Goal: Check status: Check status

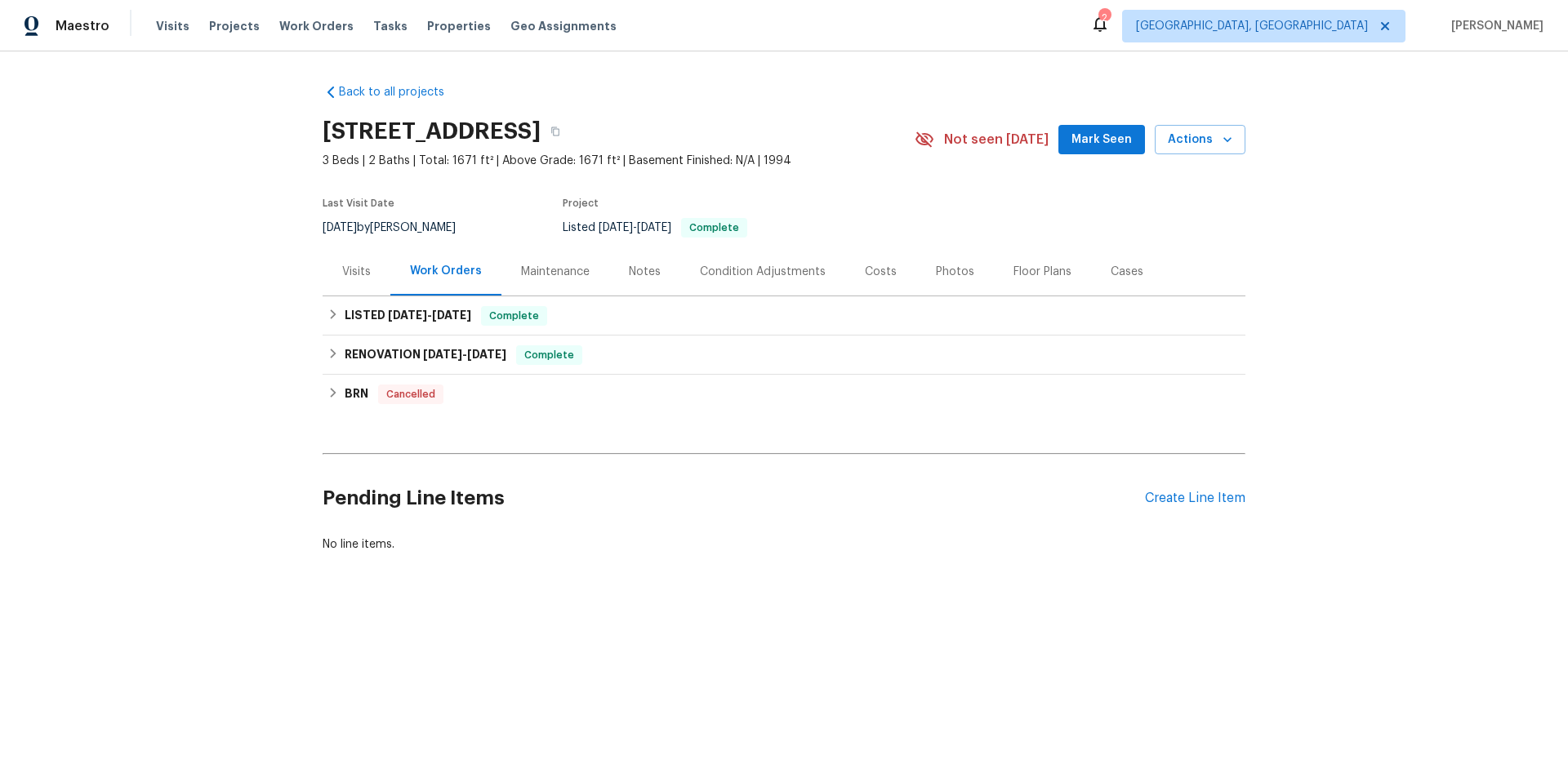
click at [345, 268] on div "Visits" at bounding box center [357, 272] width 28 height 16
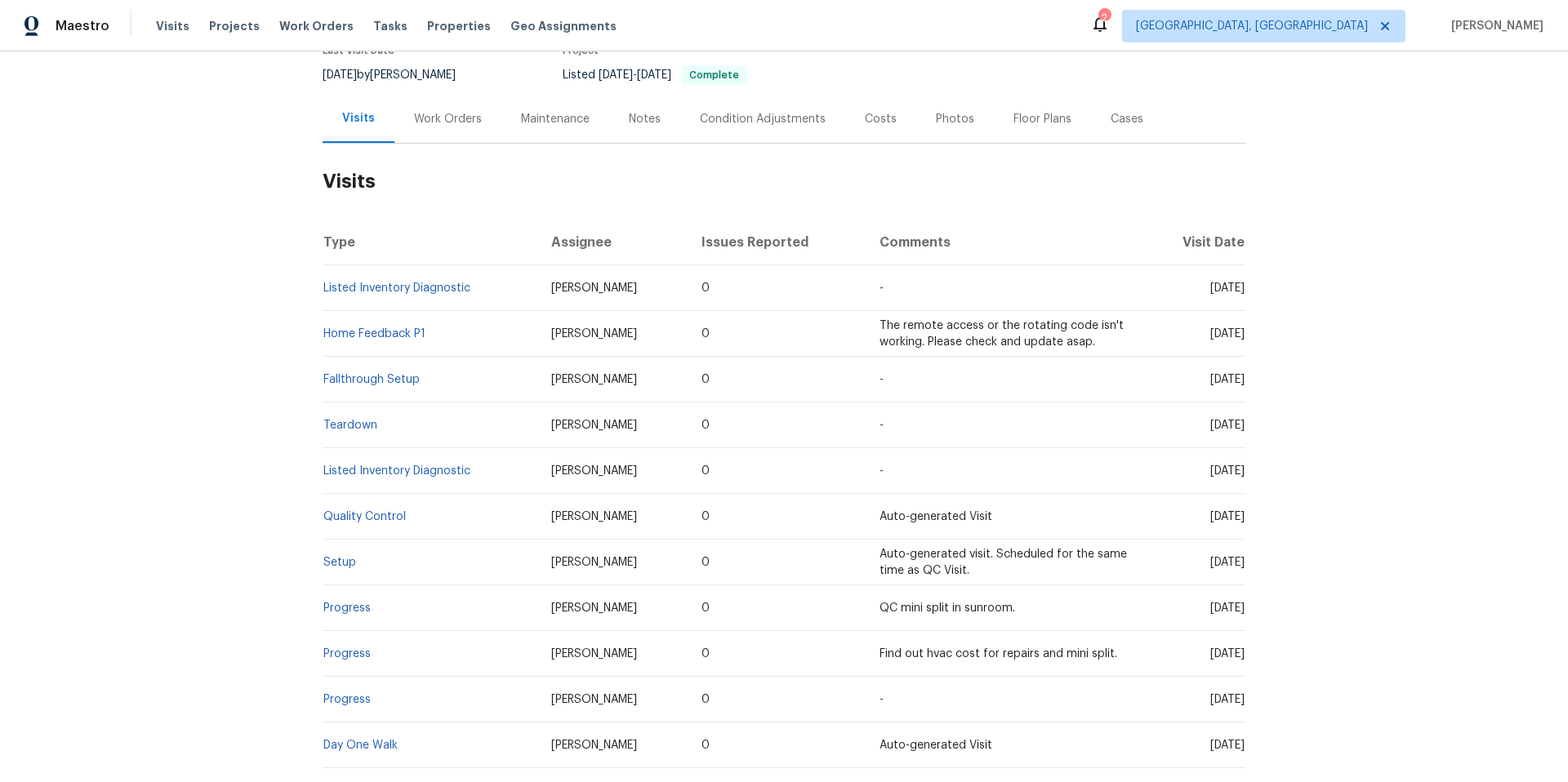
scroll to position [308, 0]
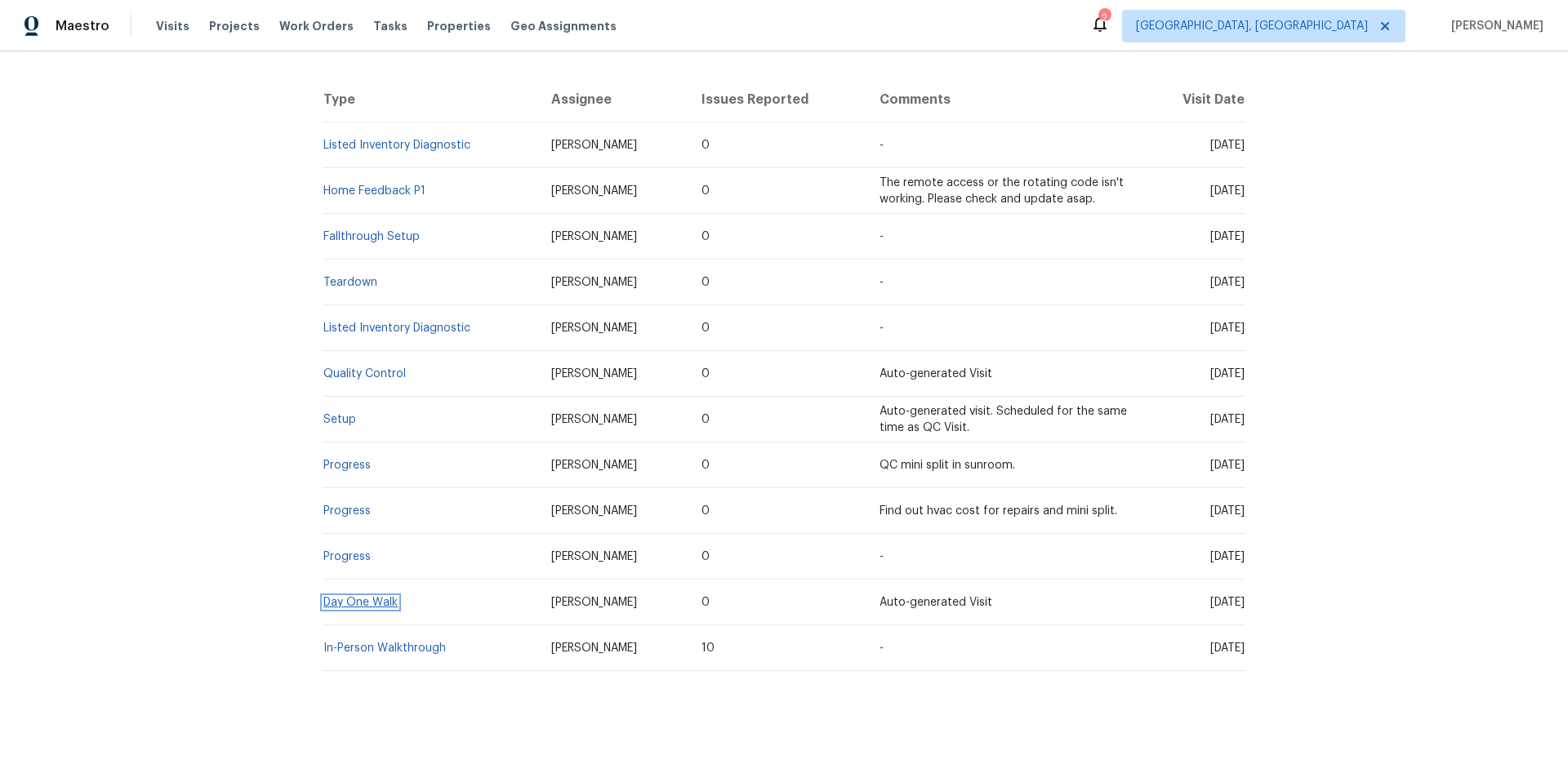
click at [376, 597] on link "Day One Walk" at bounding box center [360, 602] width 74 height 12
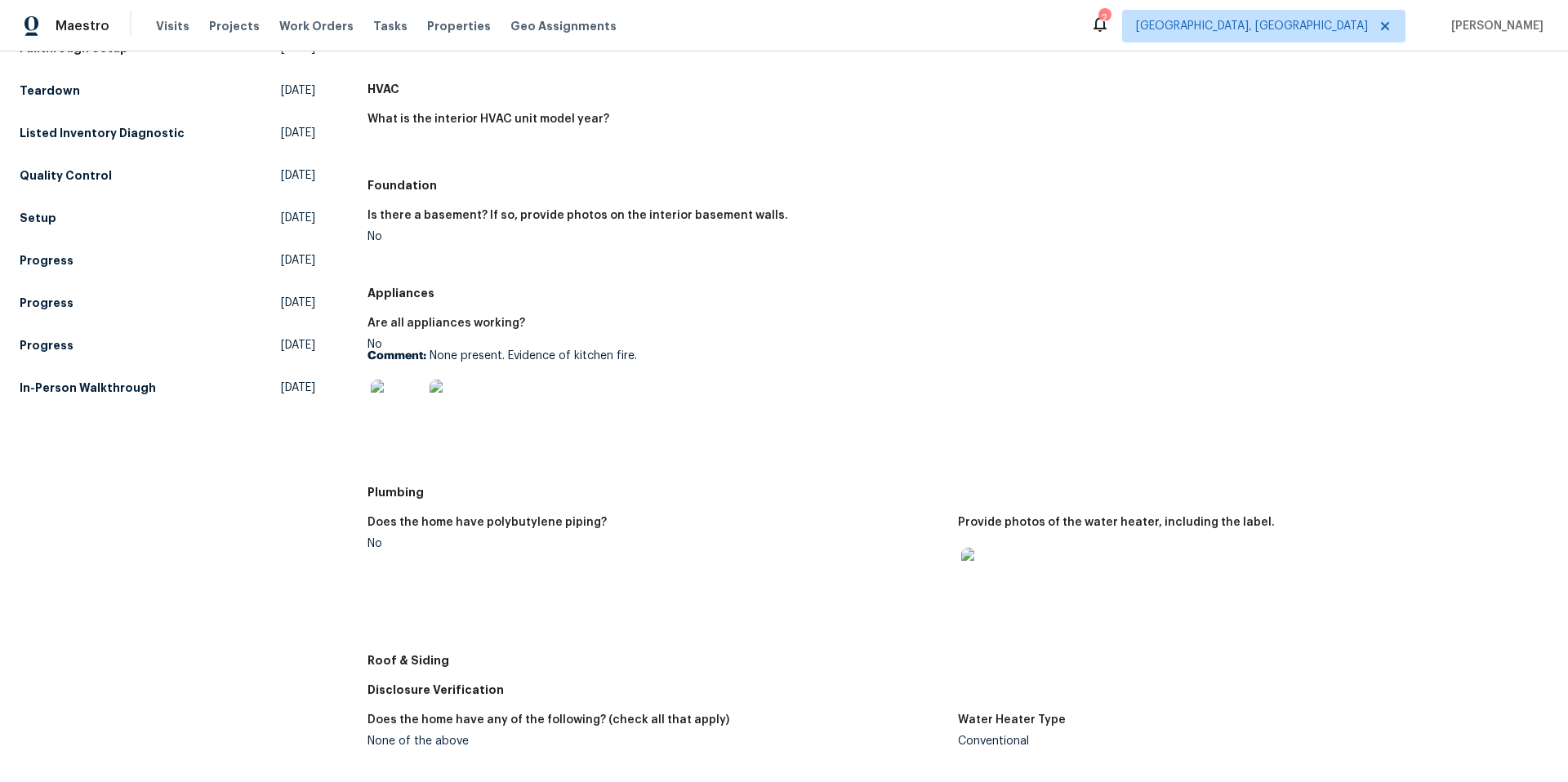
scroll to position [303, 0]
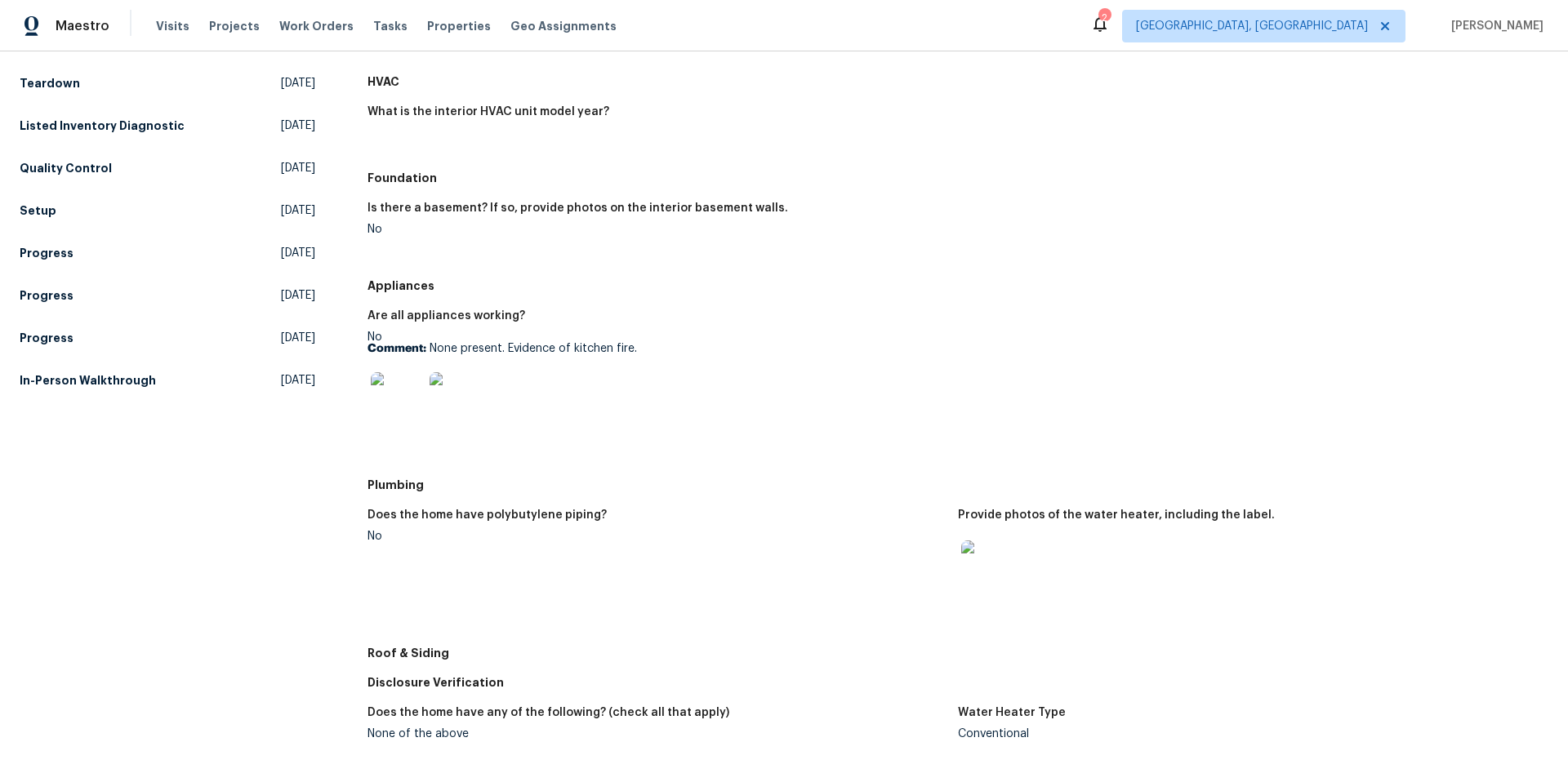
click at [982, 568] on img at bounding box center [987, 566] width 52 height 52
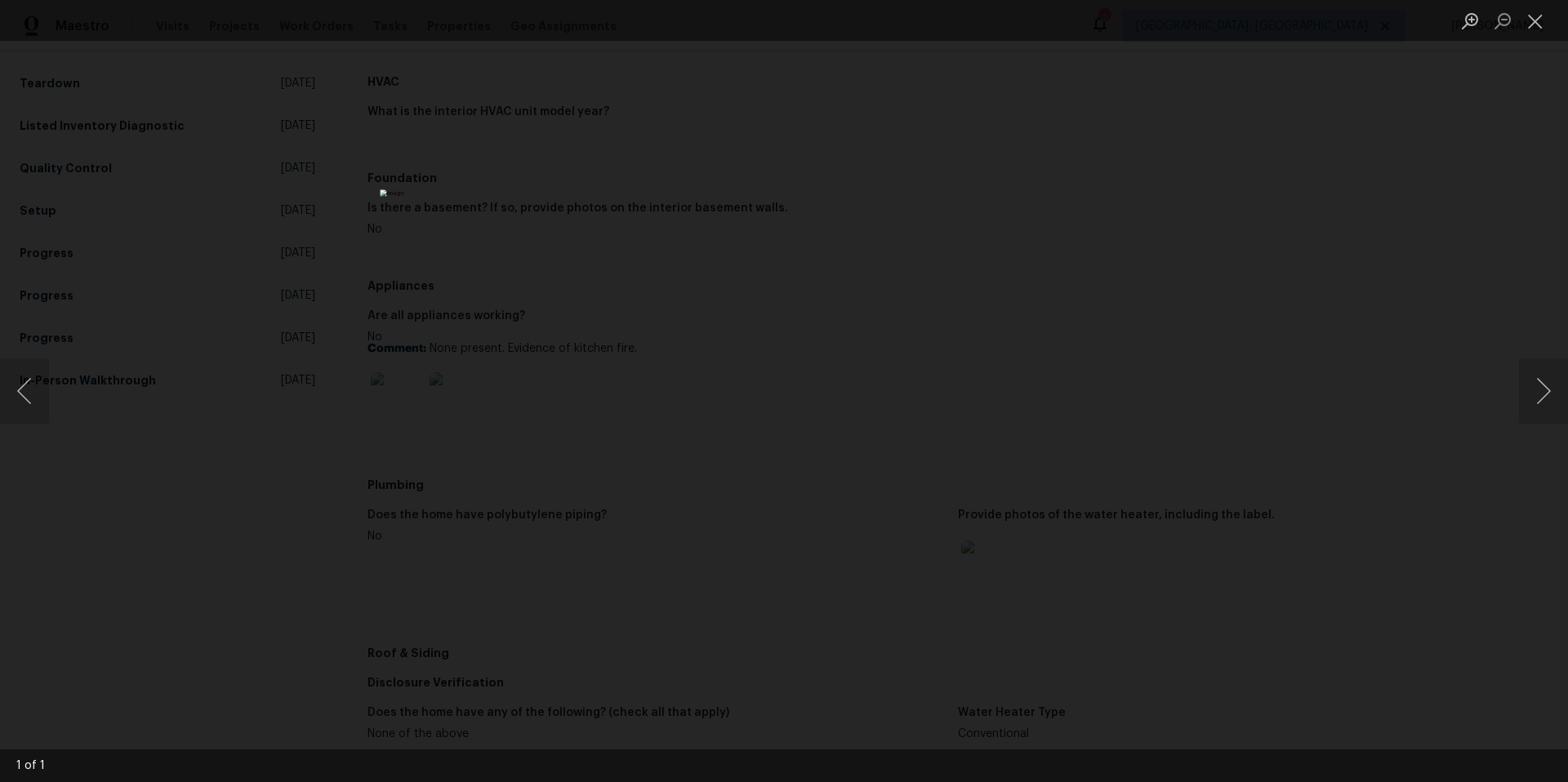
click at [1064, 446] on div "Lightbox" at bounding box center [784, 391] width 1568 height 782
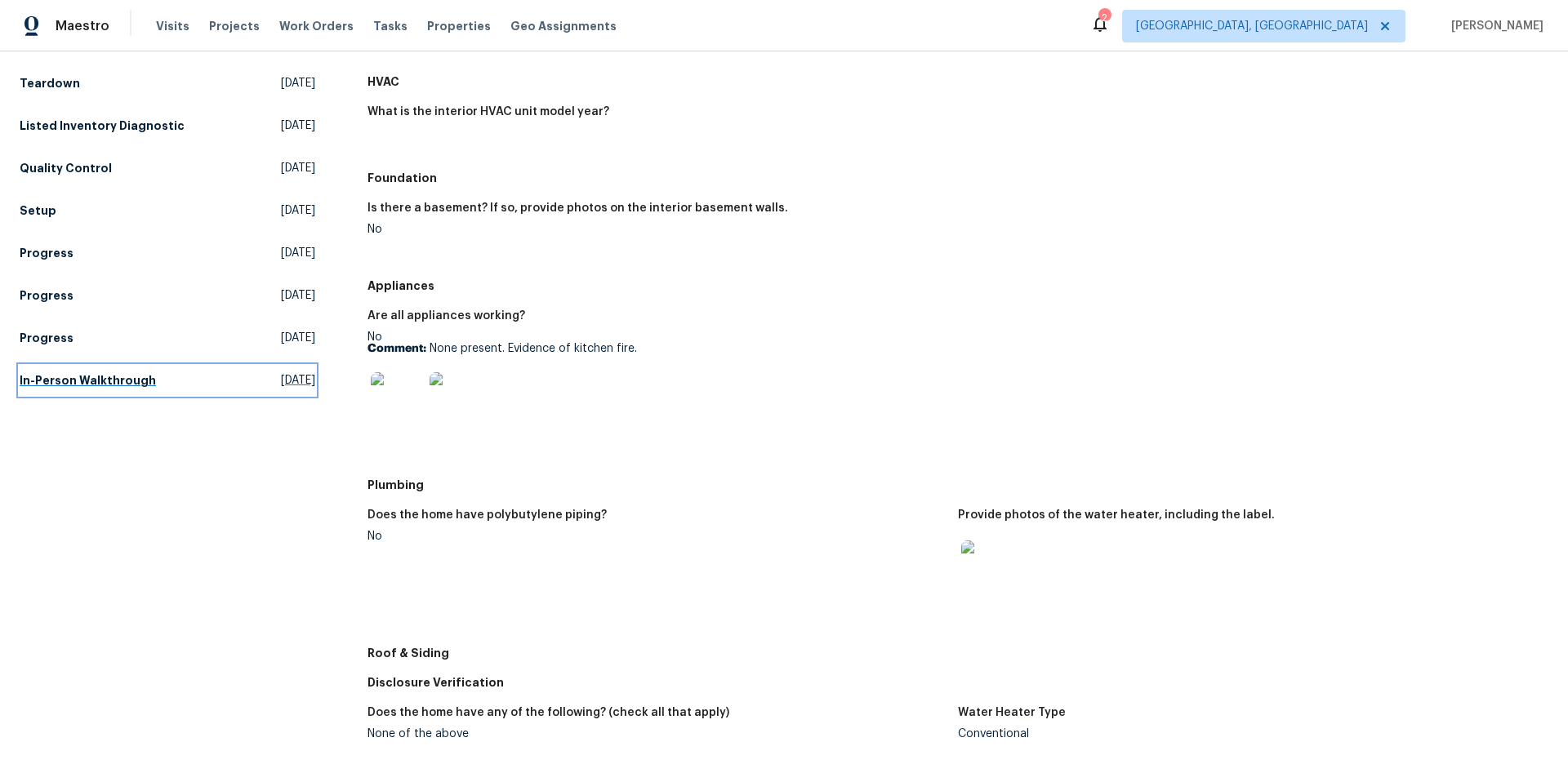
click at [281, 378] on span "[DATE]" at bounding box center [297, 380] width 35 height 16
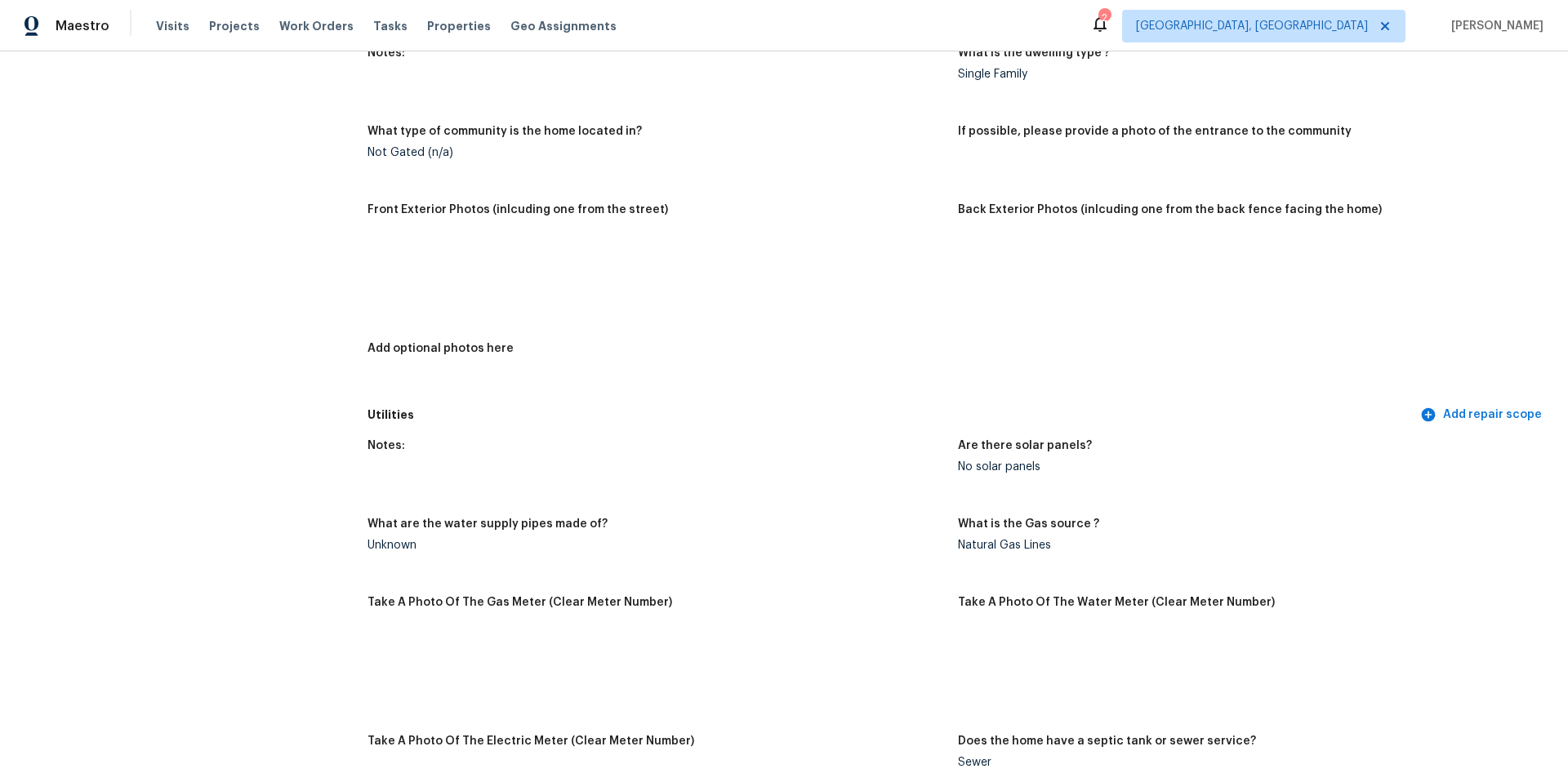
scroll to position [2397, 0]
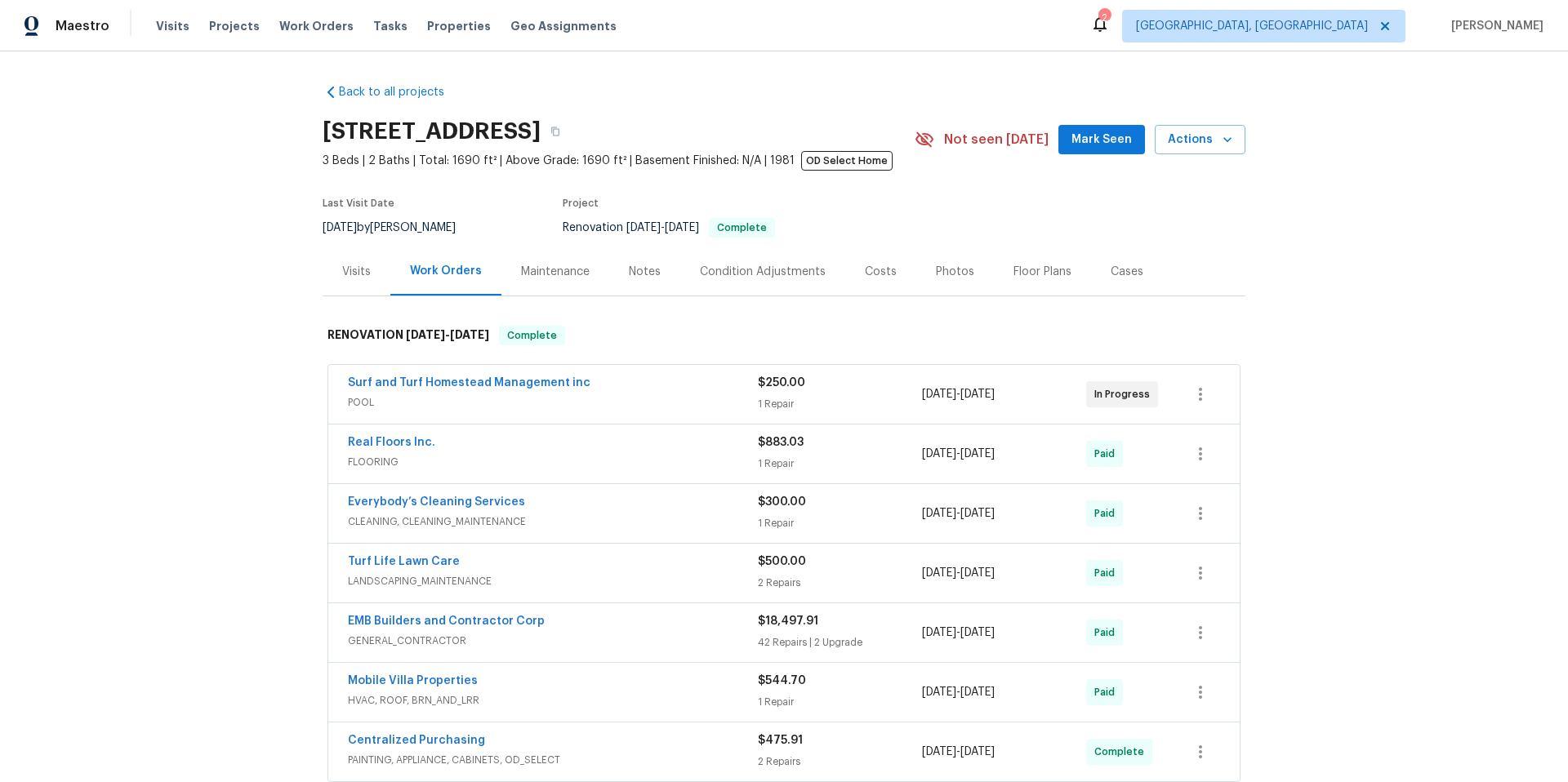
click at [330, 270] on div "Visits" at bounding box center [357, 272] width 68 height 48
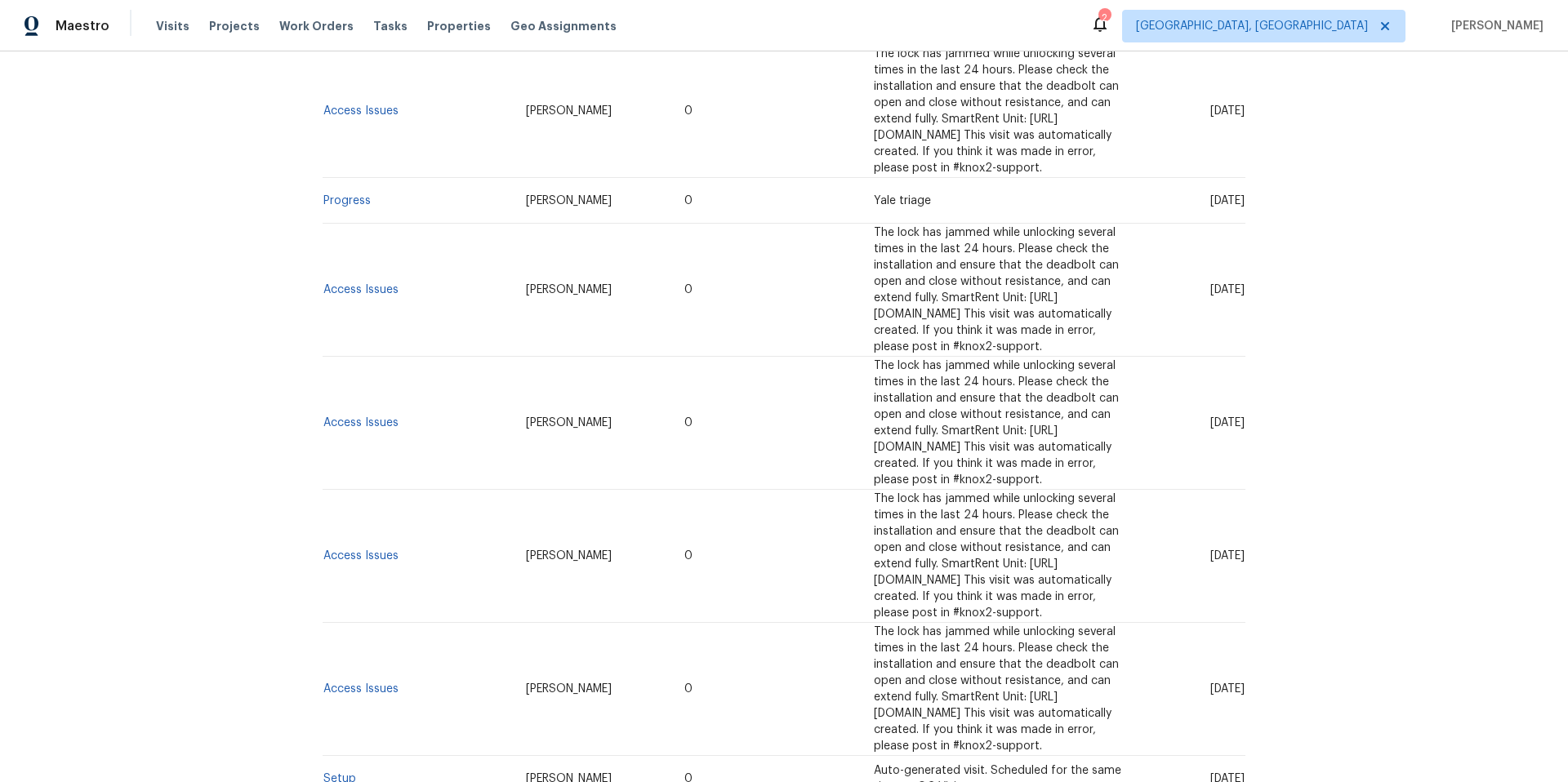
scroll to position [892, 0]
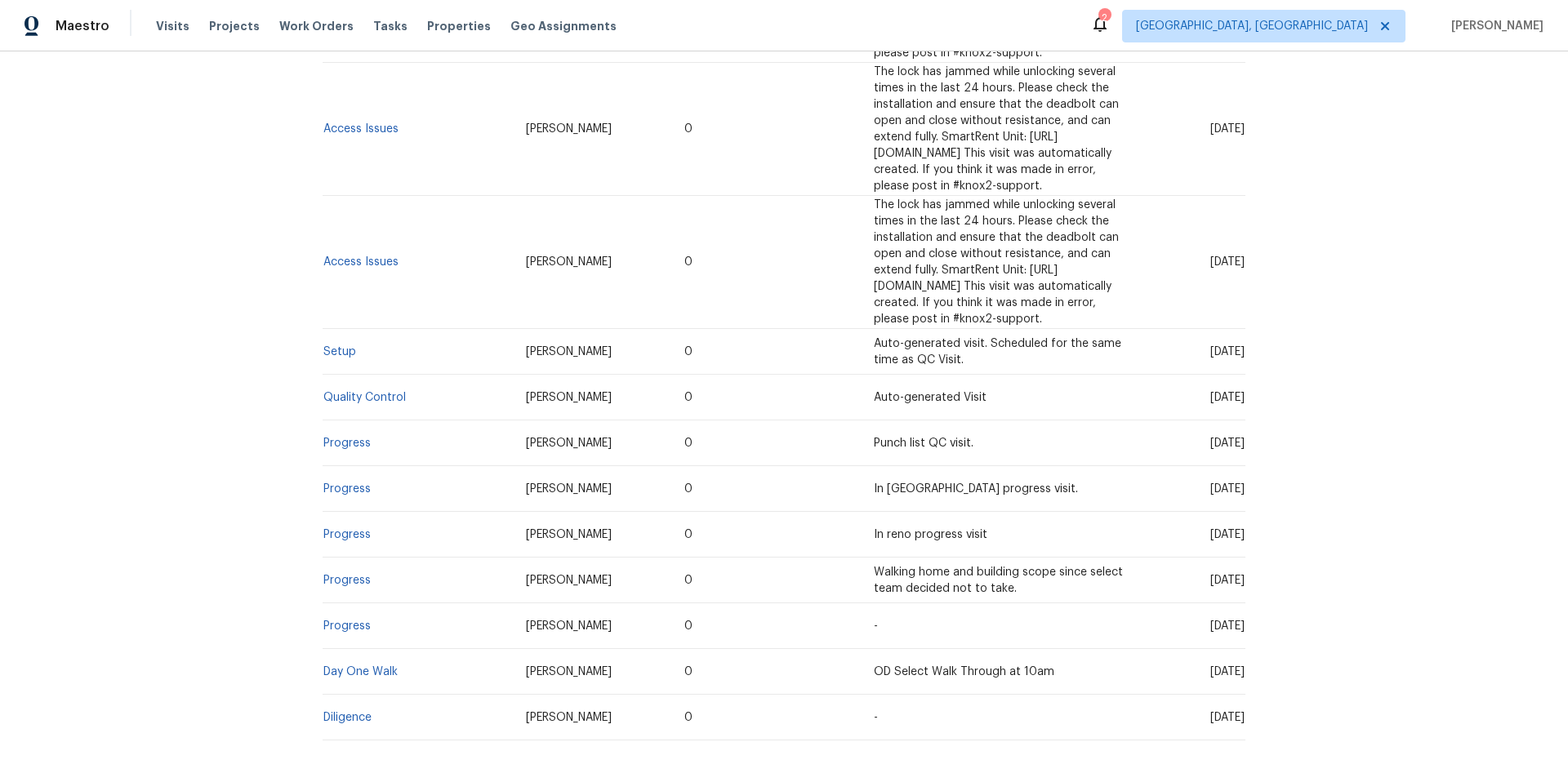
click at [378, 649] on td "Day One Walk" at bounding box center [418, 672] width 190 height 46
click at [377, 666] on link "Day One Walk" at bounding box center [360, 671] width 74 height 12
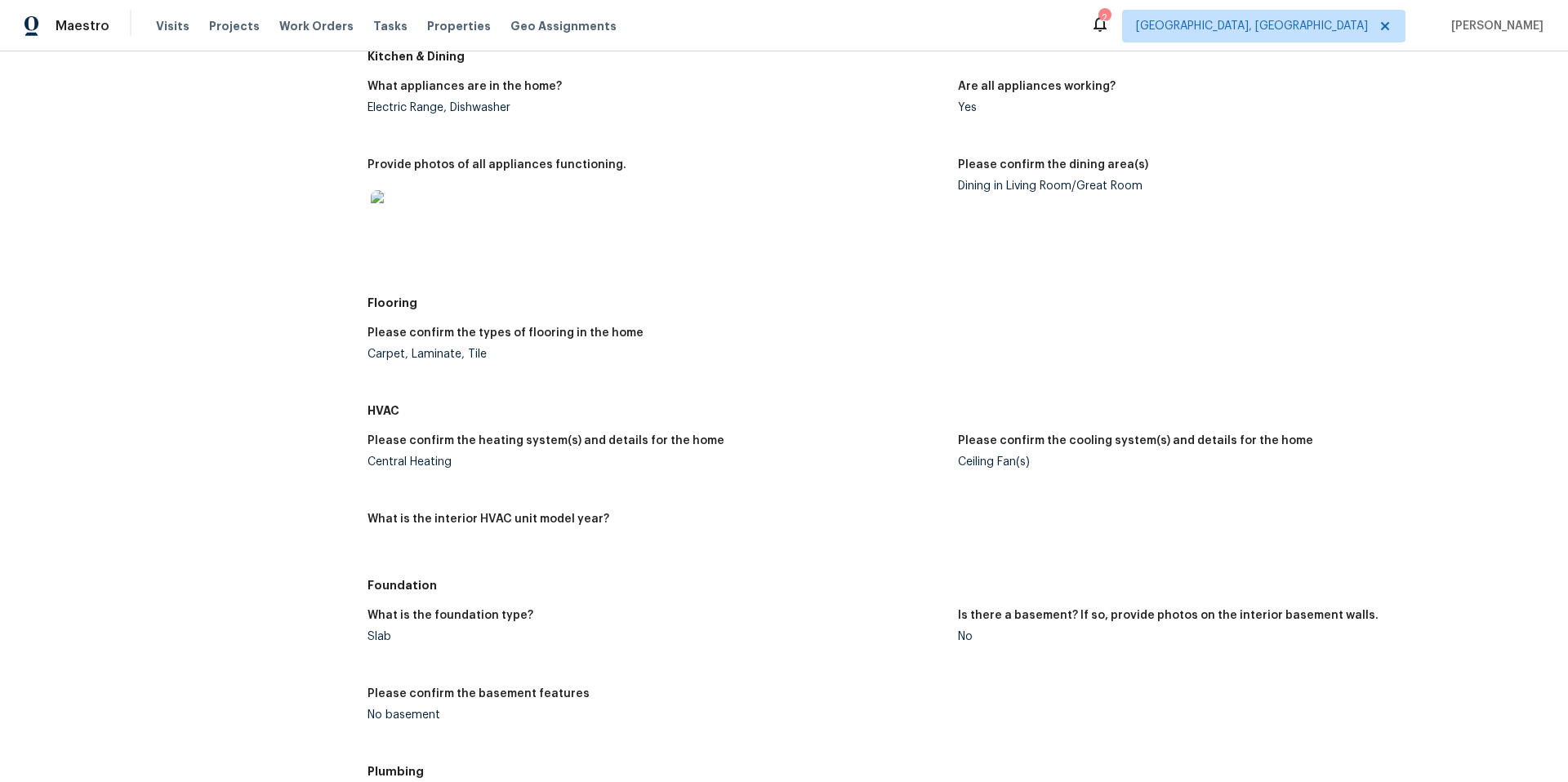
scroll to position [1297, 0]
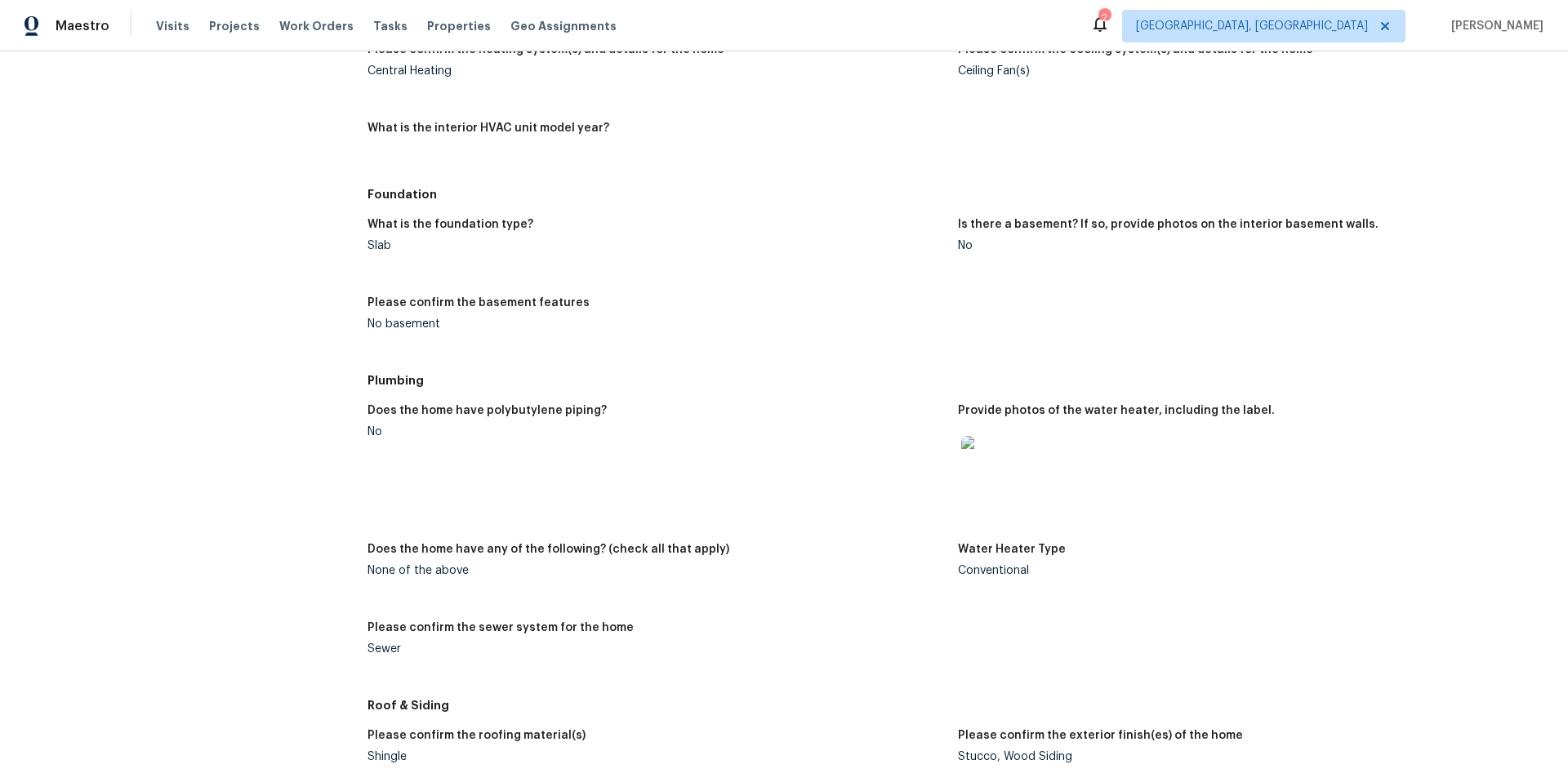
click at [1004, 464] on img at bounding box center [987, 462] width 52 height 52
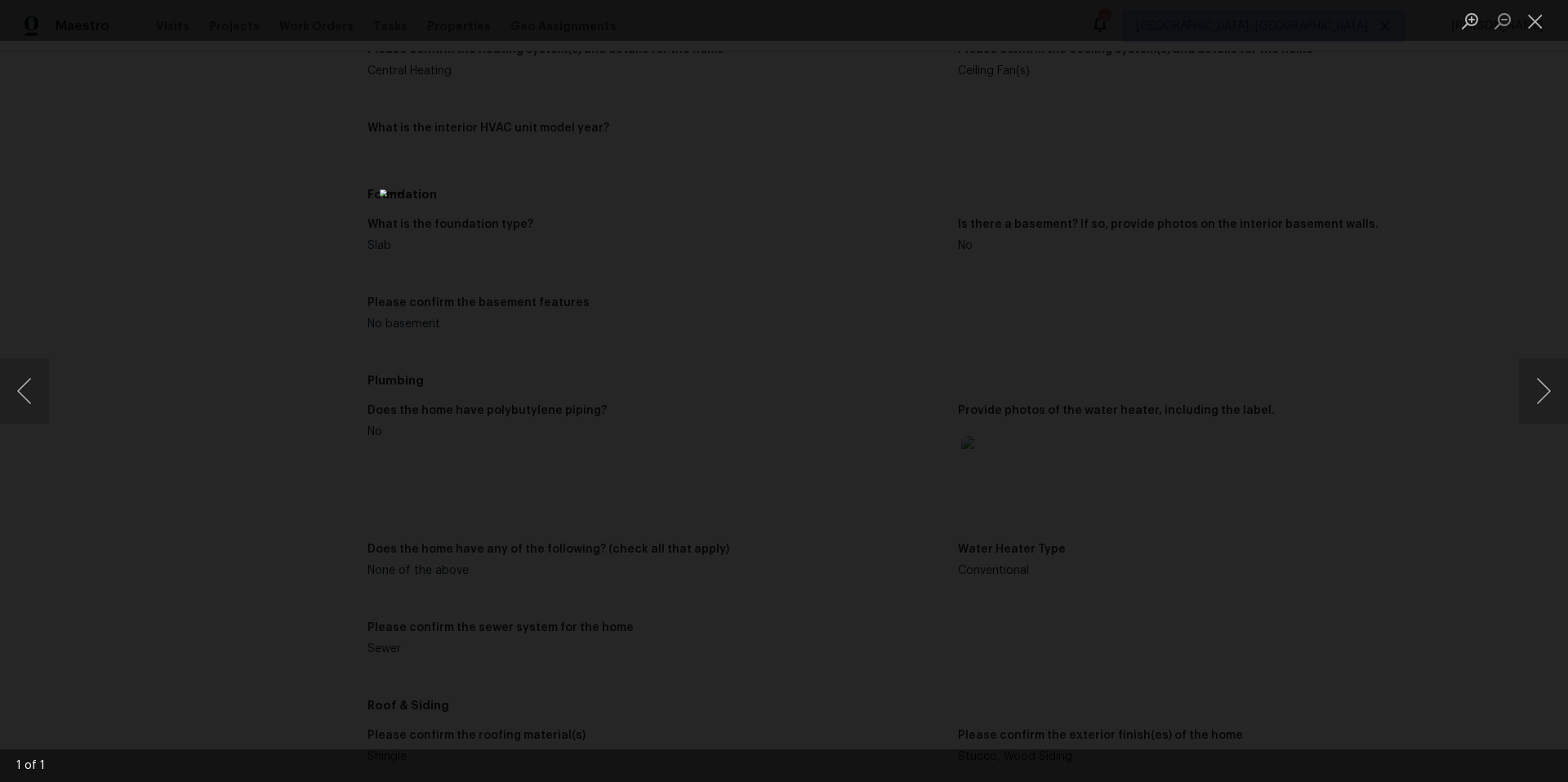
click at [1141, 437] on div "Lightbox" at bounding box center [784, 391] width 1568 height 782
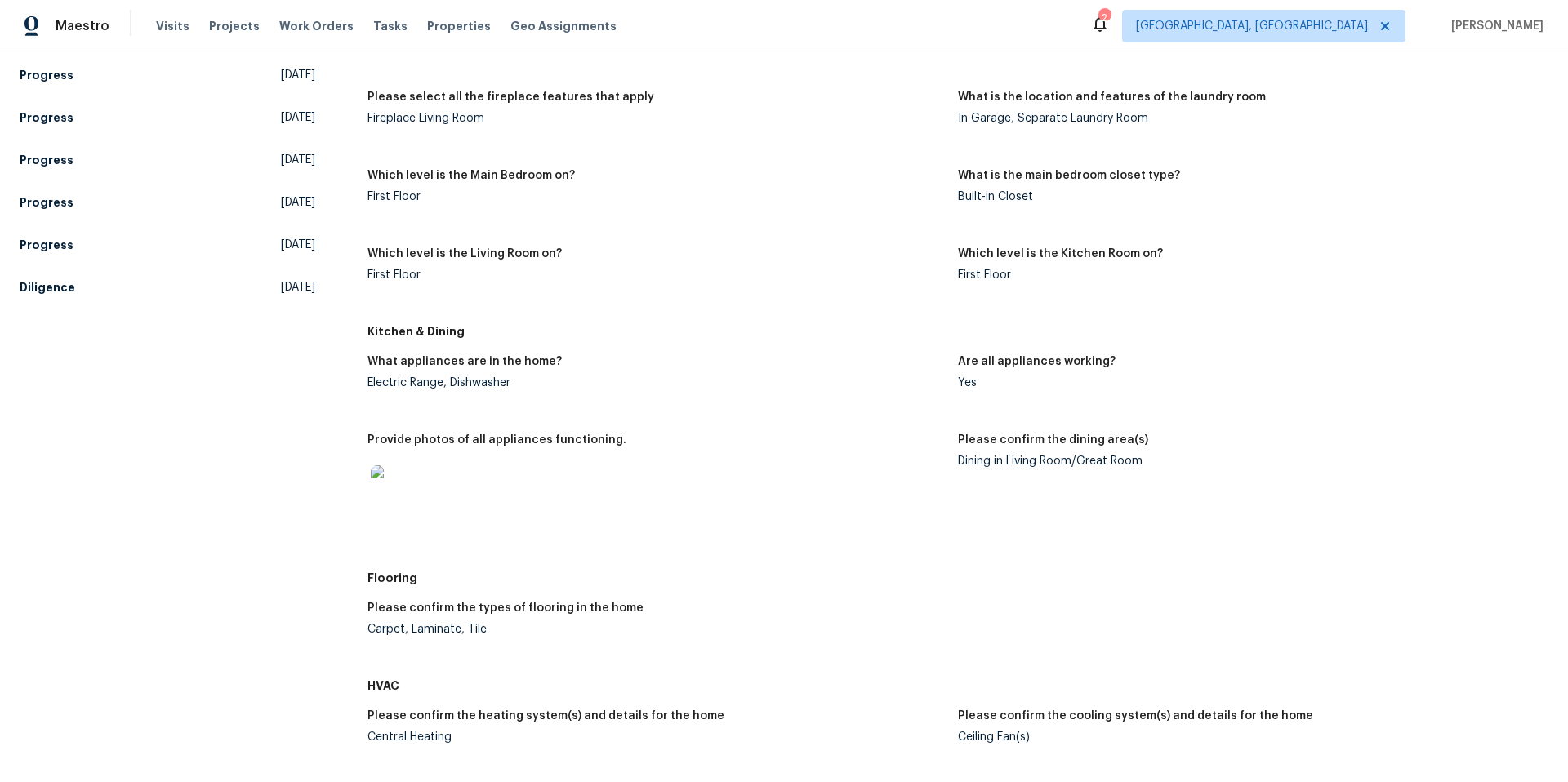
scroll to position [595, 0]
